Goal: Information Seeking & Learning: Learn about a topic

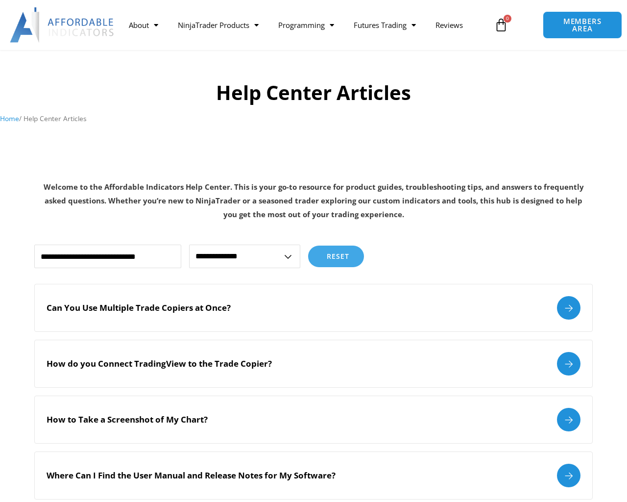
scroll to position [1469, 0]
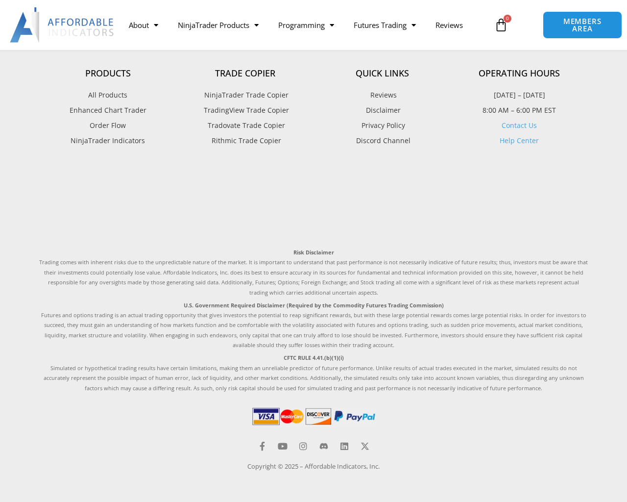
select select "**********"
select select
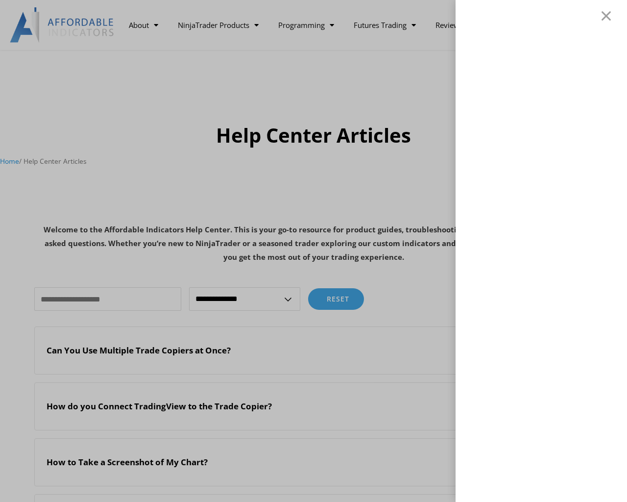
scroll to position [1469, 0]
